Goal: Task Accomplishment & Management: Complete application form

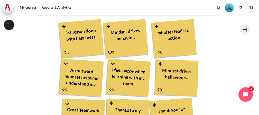
scroll to position [135, 0]
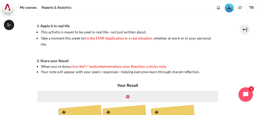
click at [126, 97] on icon "Content" at bounding box center [127, 97] width 3 height 4
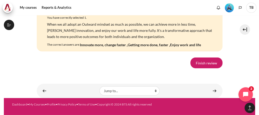
scroll to position [3863, 0]
click at [205, 65] on link "Finish review" at bounding box center [206, 63] width 32 height 11
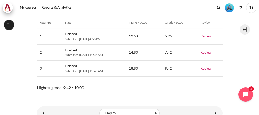
scroll to position [168, 0]
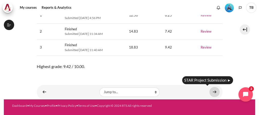
click at [213, 91] on link "Content" at bounding box center [214, 92] width 10 height 10
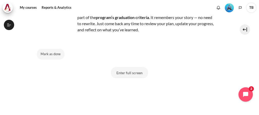
scroll to position [596, 0]
click at [133, 71] on button "Enter full screen" at bounding box center [129, 72] width 37 height 11
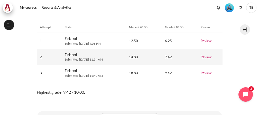
scroll to position [168, 0]
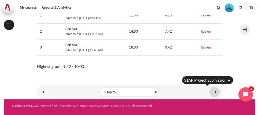
click at [215, 90] on link "Content" at bounding box center [214, 92] width 10 height 10
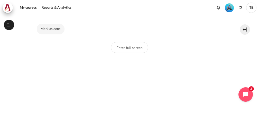
scroll to position [86, 0]
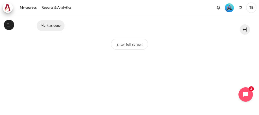
click at [48, 26] on button "Mark as done" at bounding box center [51, 25] width 28 height 11
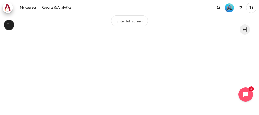
scroll to position [166, 0]
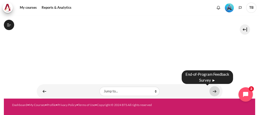
click at [211, 88] on link "Content" at bounding box center [214, 91] width 10 height 10
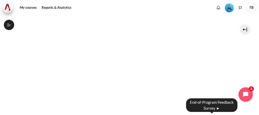
scroll to position [80, 0]
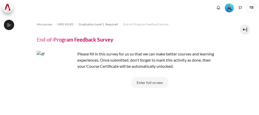
click at [155, 82] on button "Enter full screen" at bounding box center [149, 82] width 37 height 11
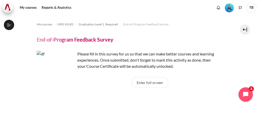
scroll to position [602, 0]
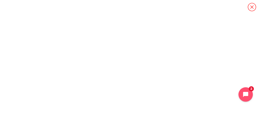
click at [252, 5] on icon "Content" at bounding box center [252, 7] width 9 height 9
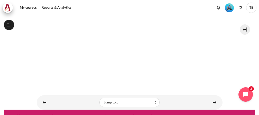
scroll to position [119, 0]
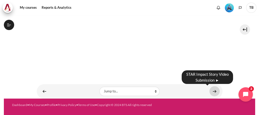
click at [213, 91] on link "Content" at bounding box center [214, 91] width 10 height 10
